Goal: Navigation & Orientation: Find specific page/section

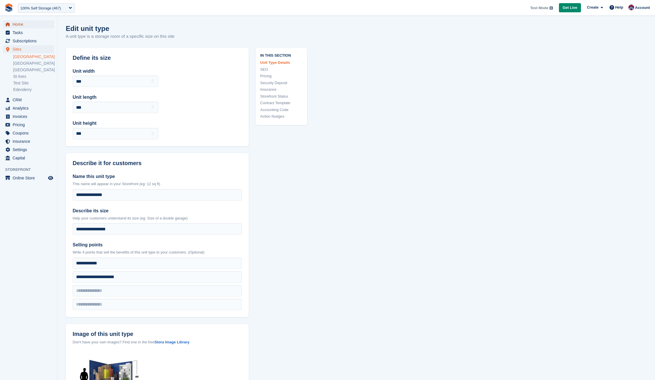
click at [26, 23] on span "Home" at bounding box center [30, 24] width 34 height 8
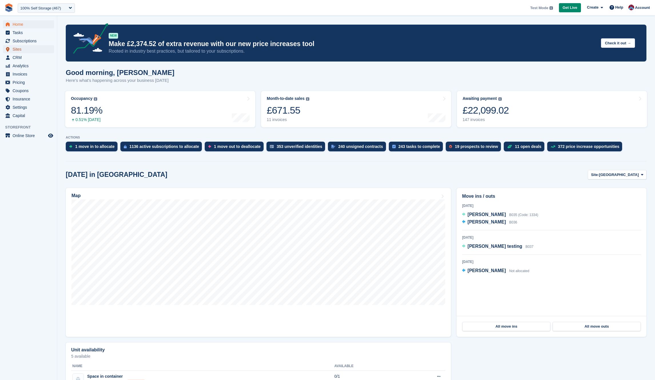
click at [12, 48] on link "Sites" at bounding box center [28, 49] width 51 height 8
